Goal: Check status: Check status

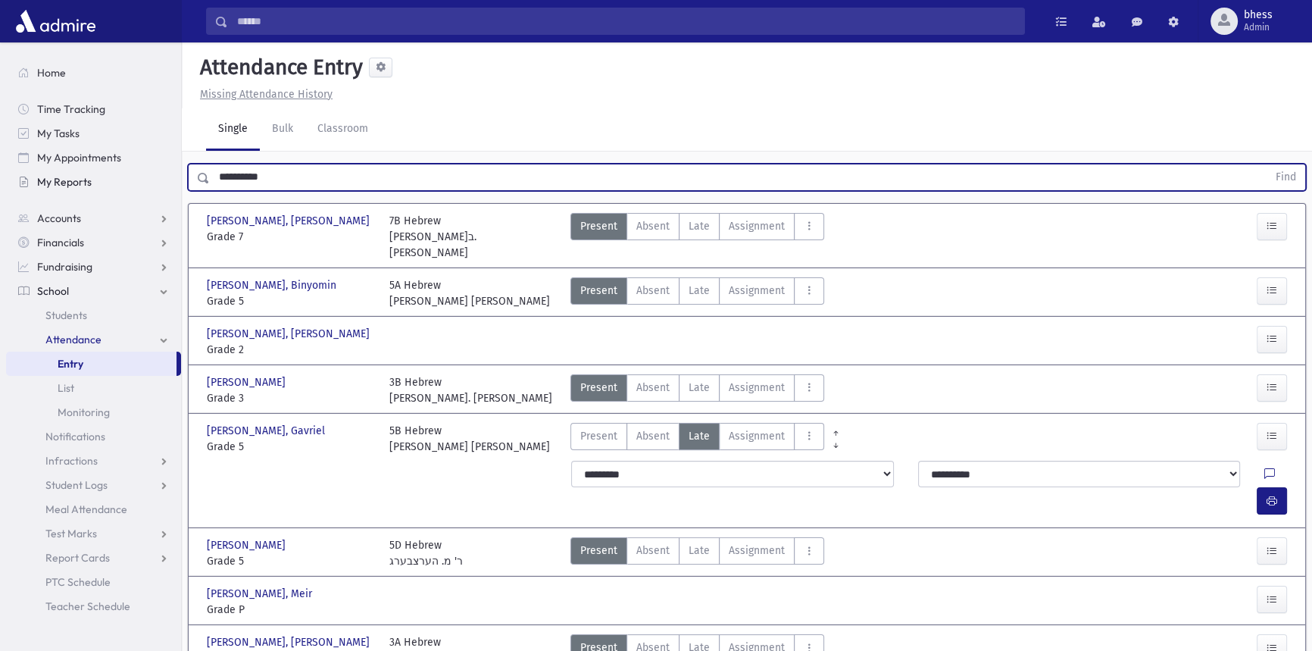
drag, startPoint x: 0, startPoint y: 0, endPoint x: 98, endPoint y: 182, distance: 206.7
click at [98, 204] on div "Search Results All Accounts" at bounding box center [656, 566] width 1312 height 1133
click at [1266, 164] on button "Find" at bounding box center [1285, 177] width 39 height 26
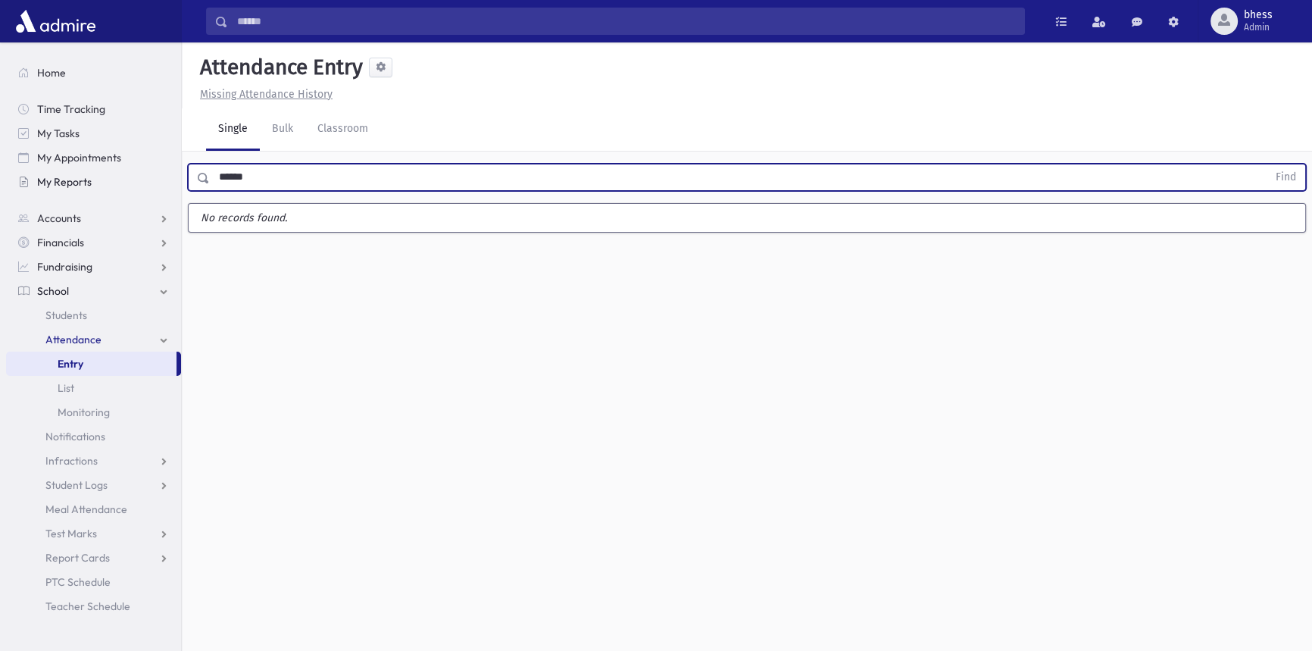
click at [1266, 164] on button "Find" at bounding box center [1285, 177] width 39 height 26
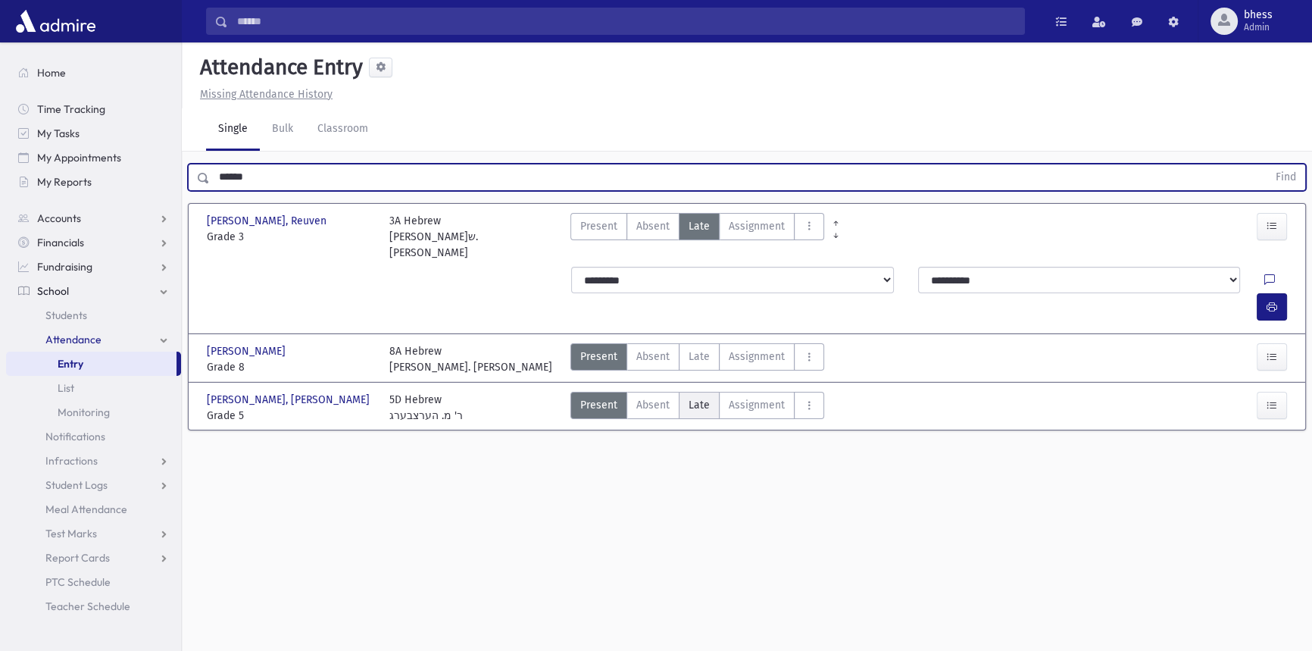
click at [688, 397] on span "Late" at bounding box center [698, 405] width 21 height 16
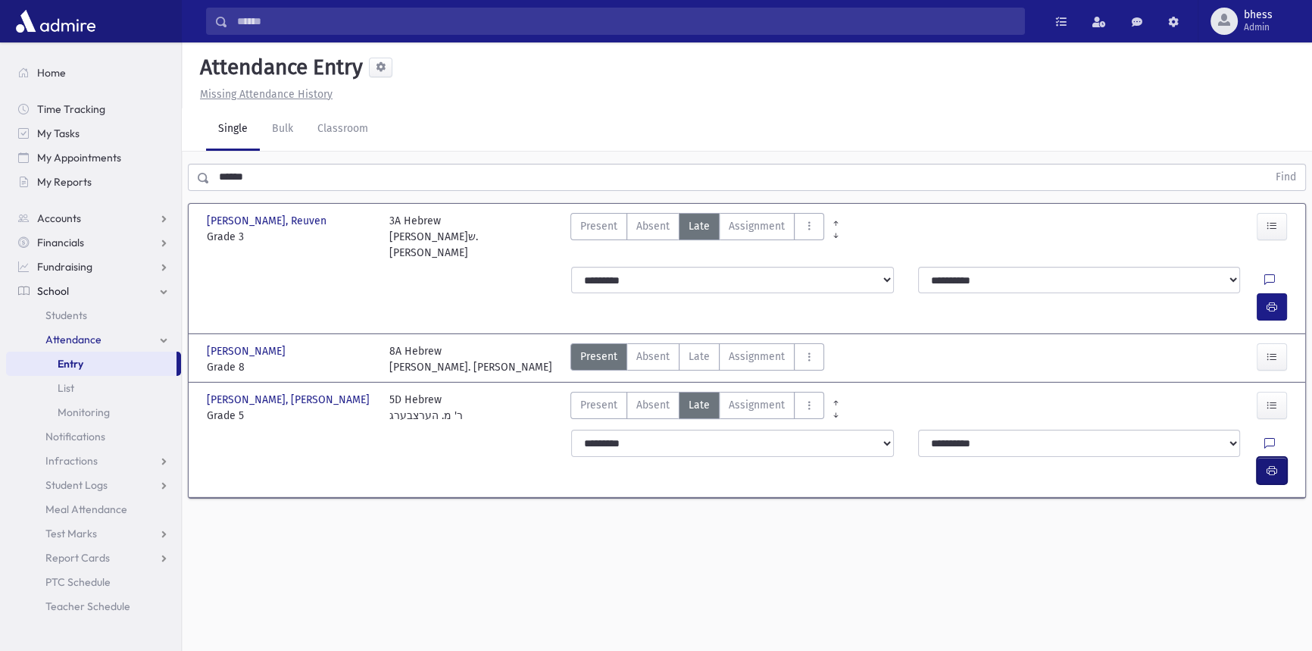
click at [1261, 457] on button "button" at bounding box center [1272, 470] width 30 height 27
click at [1269, 464] on icon "button" at bounding box center [1271, 470] width 11 height 13
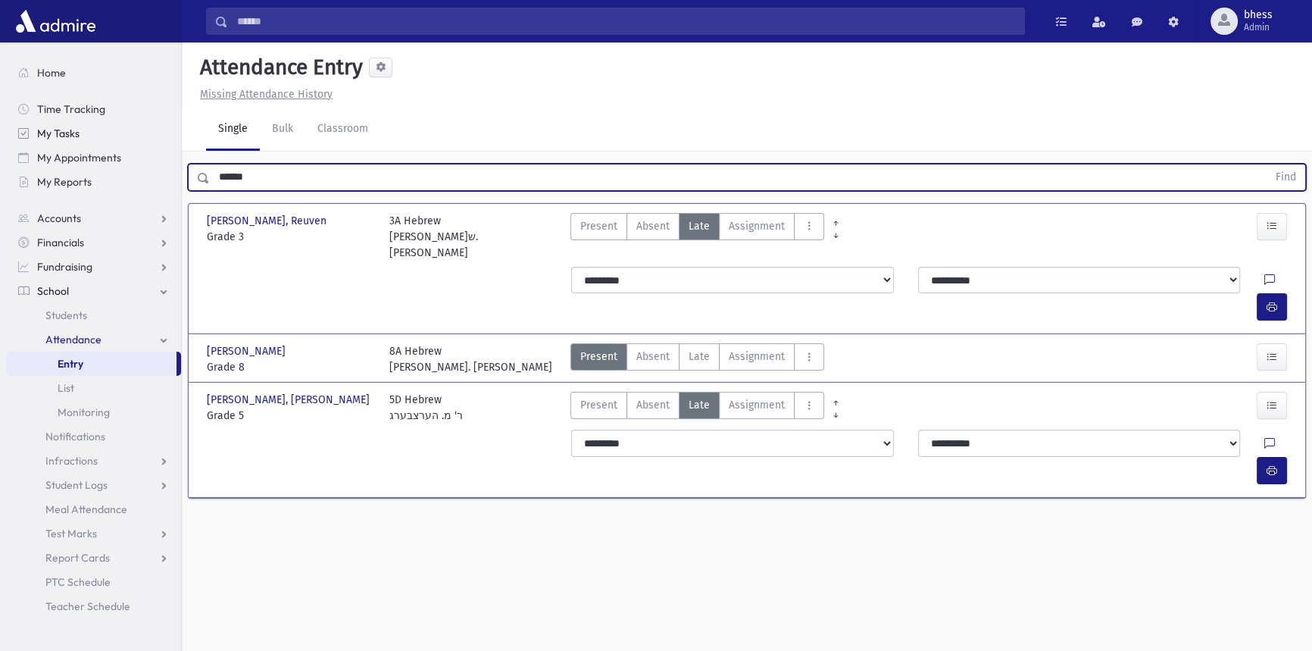
drag, startPoint x: 264, startPoint y: 181, endPoint x: 66, endPoint y: 142, distance: 201.6
click at [101, 170] on div "Search Results All Accounts" at bounding box center [656, 342] width 1312 height 685
type input "********"
click at [1266, 164] on button "Find" at bounding box center [1285, 177] width 39 height 26
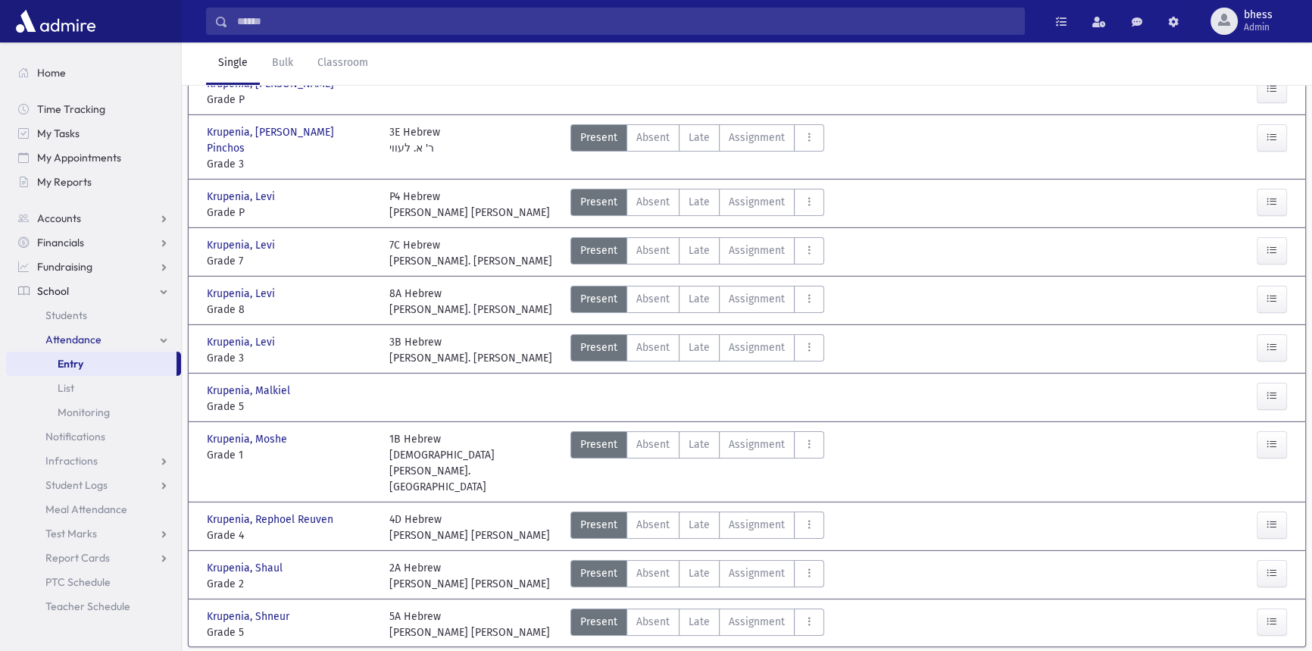
scroll to position [138, 0]
click at [1265, 382] on button "button" at bounding box center [1272, 395] width 30 height 27
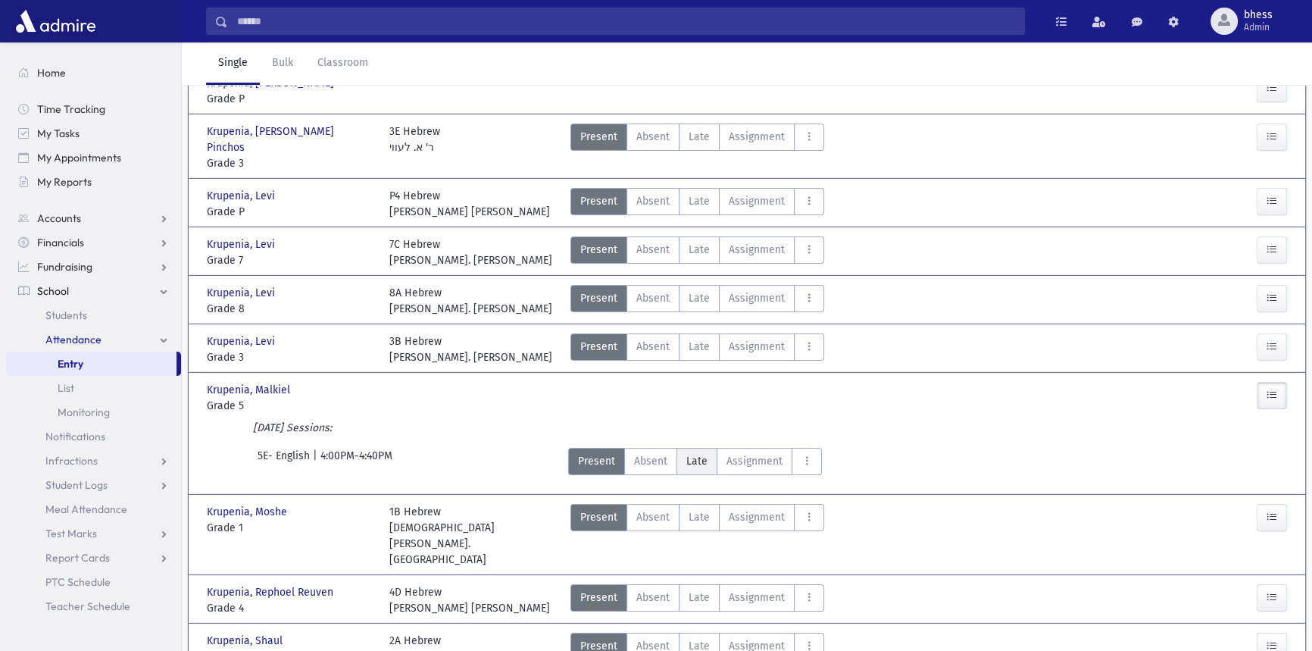
click at [692, 453] on span "Late" at bounding box center [696, 461] width 21 height 16
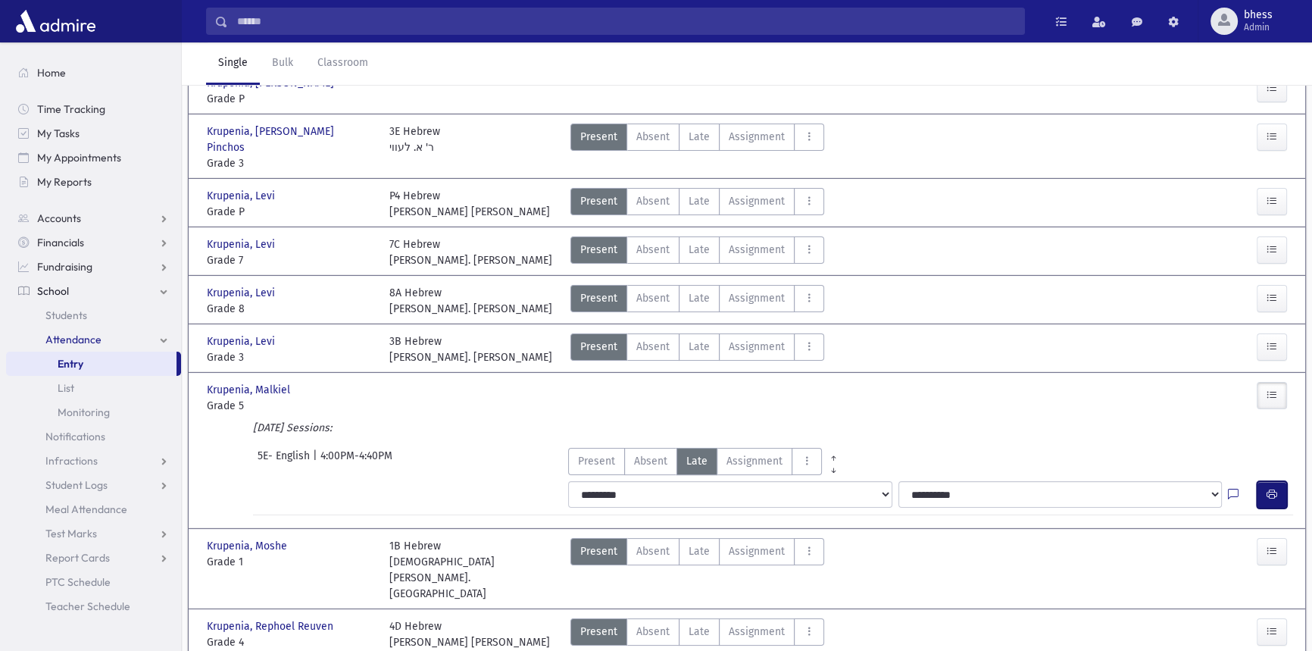
click at [1280, 481] on button "button" at bounding box center [1272, 494] width 30 height 27
